Goal: Task Accomplishment & Management: Use online tool/utility

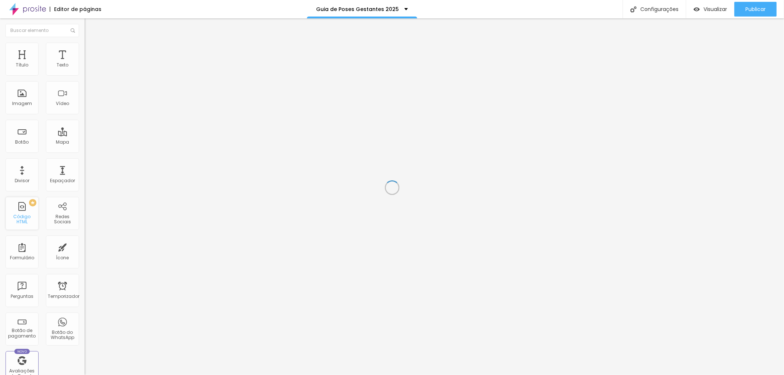
click at [26, 214] on div "PREMIUM Código HTML" at bounding box center [22, 213] width 33 height 33
click at [26, 213] on div "PREMIUM Código HTML" at bounding box center [22, 213] width 33 height 33
click at [34, 207] on div "PREMIUM Código HTML" at bounding box center [22, 213] width 33 height 33
click at [33, 202] on span "PREMIUM" at bounding box center [22, 202] width 25 height 3
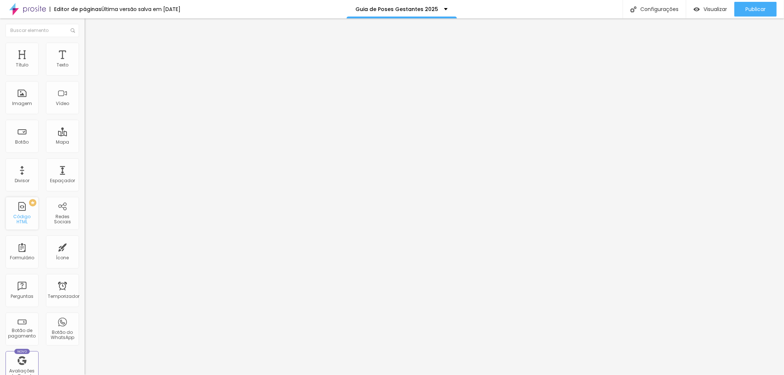
click at [18, 215] on div "PREMIUM Código HTML" at bounding box center [22, 213] width 33 height 33
click at [23, 249] on div "Formulário" at bounding box center [22, 252] width 33 height 33
click at [20, 220] on font "Código HTML" at bounding box center [22, 218] width 17 height 11
click at [61, 213] on font "Redes Sociais" at bounding box center [62, 218] width 17 height 11
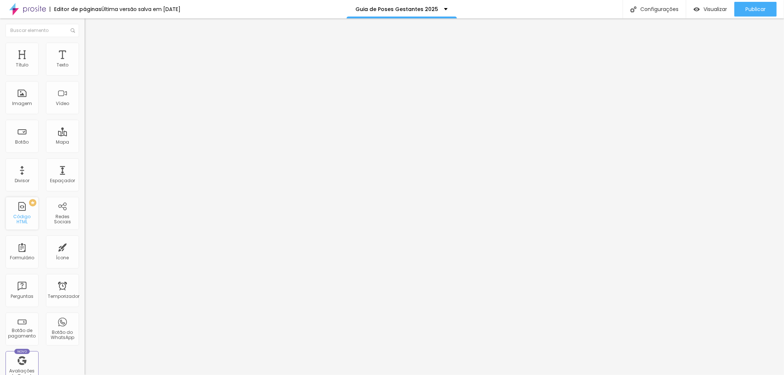
click at [22, 214] on div "PREMIUM Código HTML" at bounding box center [22, 213] width 33 height 33
click at [28, 248] on div "Formulário" at bounding box center [22, 252] width 33 height 33
click at [22, 250] on div "Formulário" at bounding box center [22, 252] width 33 height 33
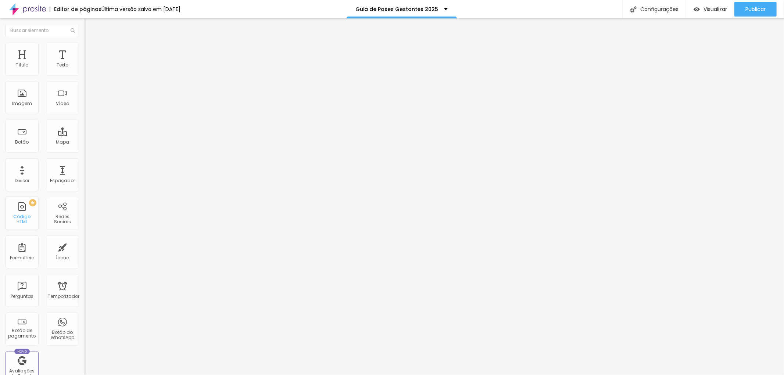
click at [22, 221] on font "Código HTML" at bounding box center [22, 218] width 17 height 11
click at [27, 176] on div "Divisor" at bounding box center [22, 174] width 33 height 33
click at [28, 175] on div "Divisor" at bounding box center [22, 174] width 33 height 33
click at [57, 175] on div "Espaçador" at bounding box center [62, 174] width 33 height 33
click at [57, 176] on div "Espaçador" at bounding box center [62, 174] width 33 height 33
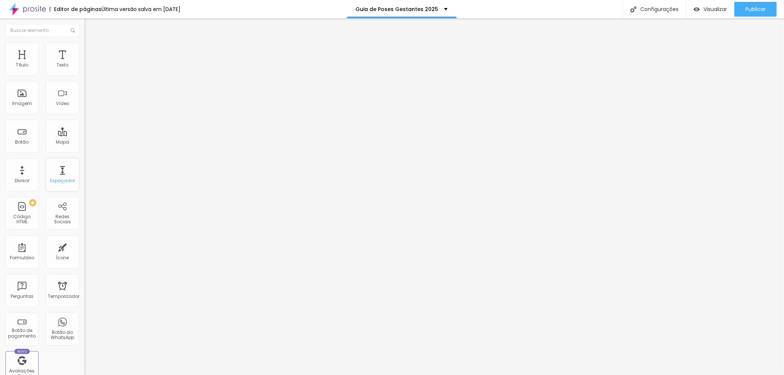
click at [57, 176] on div "Espaçador" at bounding box center [62, 174] width 33 height 33
click at [23, 57] on div "Título" at bounding box center [22, 59] width 33 height 33
click at [19, 93] on div "Imagem" at bounding box center [22, 97] width 33 height 33
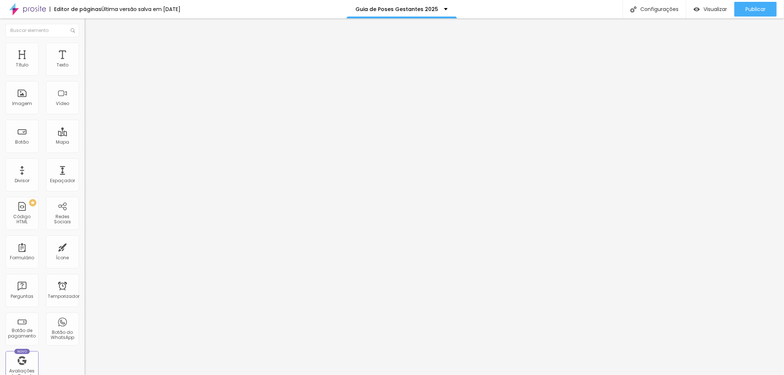
click at [83, 10] on font "Editor de páginas" at bounding box center [77, 9] width 47 height 7
click at [639, 3] on div "Configurações" at bounding box center [653, 9] width 63 height 18
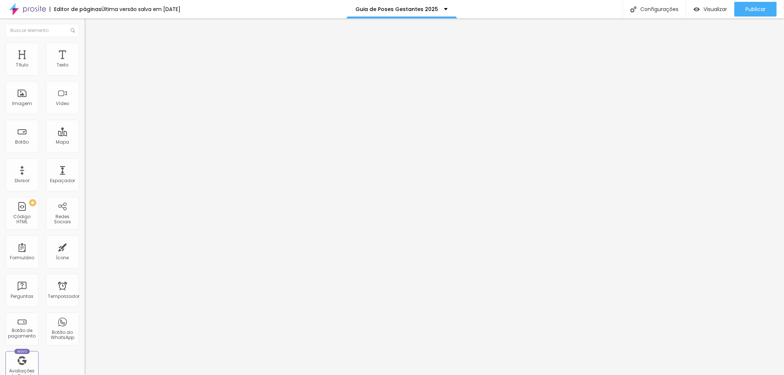
scroll to position [75, 0]
click at [531, 375] on div "Configurações da página" at bounding box center [392, 380] width 784 height 11
click at [28, 215] on div "PREMIUM Código HTML" at bounding box center [22, 213] width 33 height 33
click at [46, 212] on div "Redes Sociais" at bounding box center [62, 213] width 33 height 33
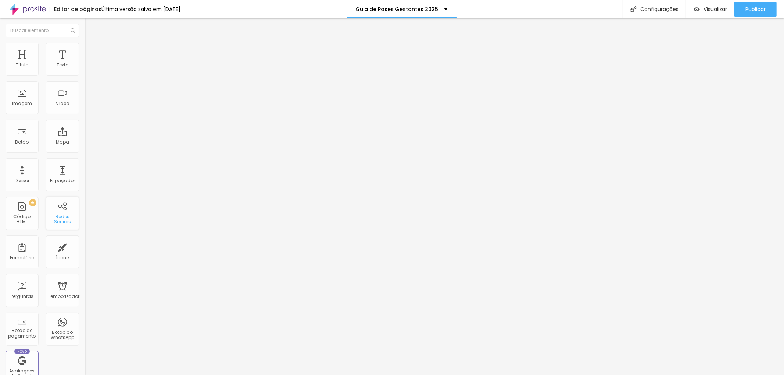
click at [47, 212] on div "Redes Sociais" at bounding box center [62, 213] width 33 height 33
click at [26, 102] on font "Imagem" at bounding box center [22, 103] width 20 height 6
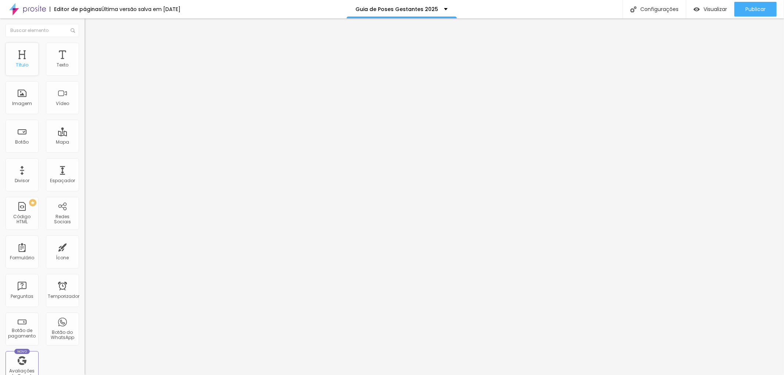
click at [23, 61] on div "Título" at bounding box center [22, 59] width 33 height 33
click at [23, 93] on div "Imagem" at bounding box center [22, 97] width 33 height 33
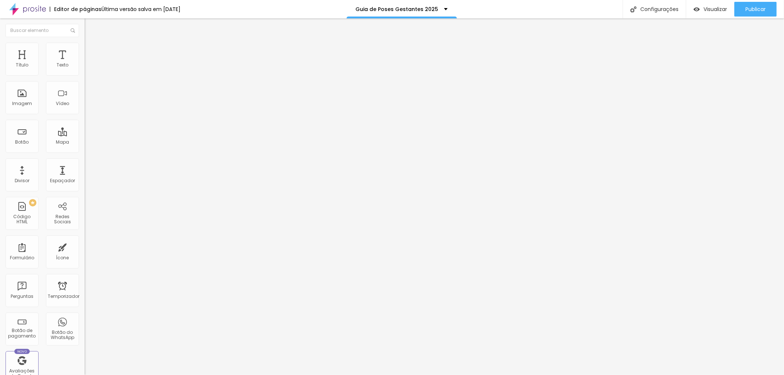
click at [85, 26] on button "Editar nulo" at bounding box center [127, 26] width 85 height 17
click at [85, 109] on div at bounding box center [127, 92] width 85 height 57
click at [85, 193] on div "Editar nulo Conteúdo Avançado Código HTML 0 caracteres 1 c = r . searchParams .…" at bounding box center [127, 196] width 85 height 357
click at [85, 47] on li "Avançado" at bounding box center [127, 46] width 85 height 7
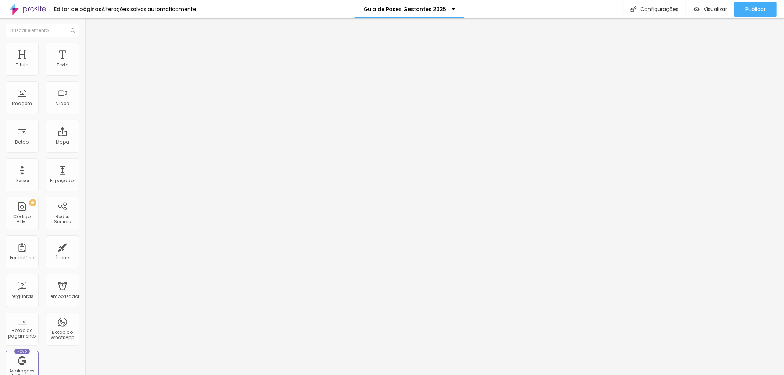
click at [91, 43] on font "Conteúdo" at bounding box center [102, 40] width 23 height 6
click at [85, 47] on li "Avançado" at bounding box center [127, 46] width 85 height 7
click at [85, 309] on div at bounding box center [127, 309] width 85 height 0
click at [85, 313] on div at bounding box center [127, 313] width 85 height 0
click at [85, 317] on div at bounding box center [127, 317] width 85 height 0
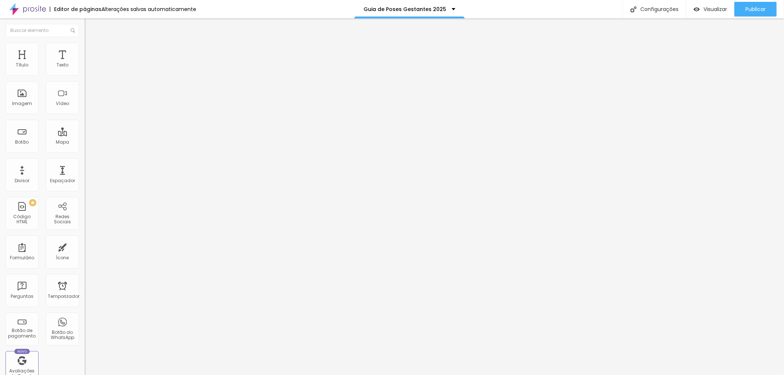
click at [85, 230] on div "Editar nulo Conteúdo Avançado 0 Espaço de cima 0 Espaço de baixo ID HTML Classe…" at bounding box center [127, 196] width 85 height 357
click at [750, 6] on font "Publicar" at bounding box center [755, 9] width 20 height 7
click at [754, 9] on font "Publicar" at bounding box center [755, 9] width 20 height 7
click at [85, 46] on li "Avançado" at bounding box center [127, 46] width 85 height 7
click at [85, 43] on li "Conteúdo" at bounding box center [127, 38] width 85 height 7
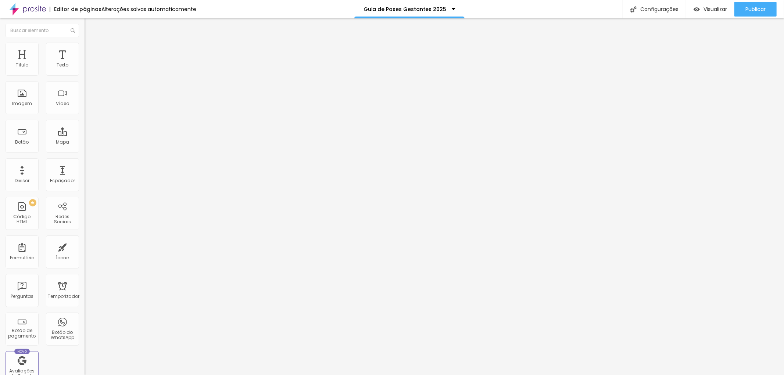
click at [90, 27] on div "Editar nulo" at bounding box center [109, 27] width 38 height 6
click at [755, 8] on font "Publicar" at bounding box center [755, 9] width 20 height 7
click at [723, 9] on font "Visualizar" at bounding box center [715, 9] width 24 height 7
